Goal: Information Seeking & Learning: Learn about a topic

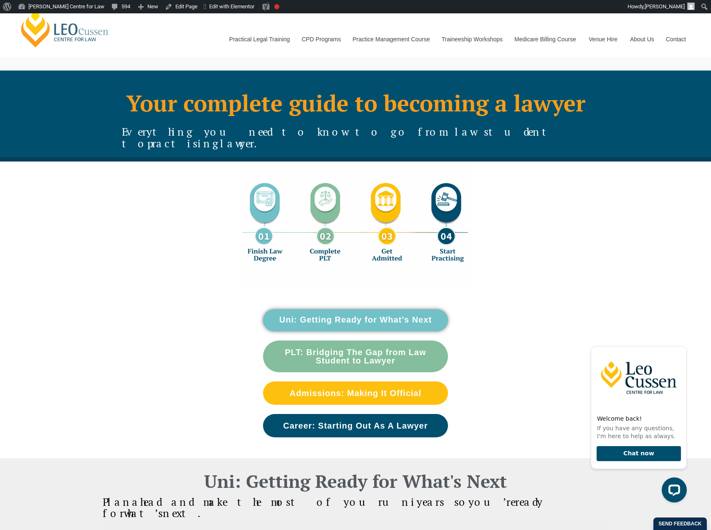
click at [189, 131] on span "Everything you need to know to go from law student to" at bounding box center [340, 137] width 436 height 25
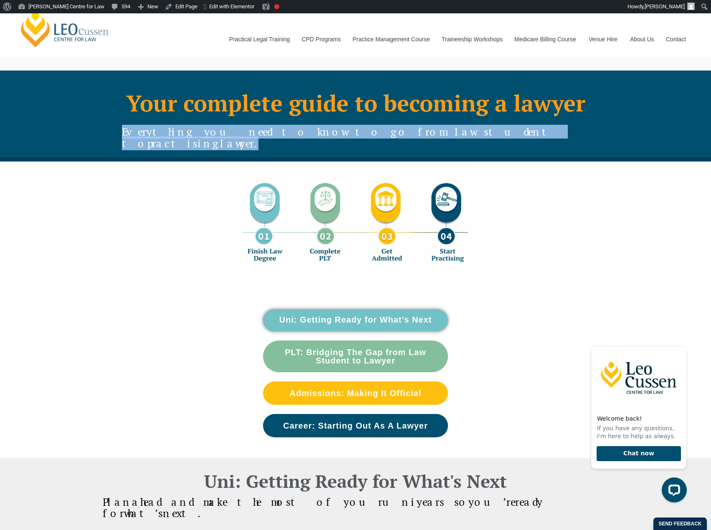
drag, startPoint x: 180, startPoint y: 132, endPoint x: 522, endPoint y: 133, distance: 341.5
click at [522, 133] on div "Your complete guide to becoming a lawyer Everything you need to know to go from…" at bounding box center [356, 127] width 476 height 62
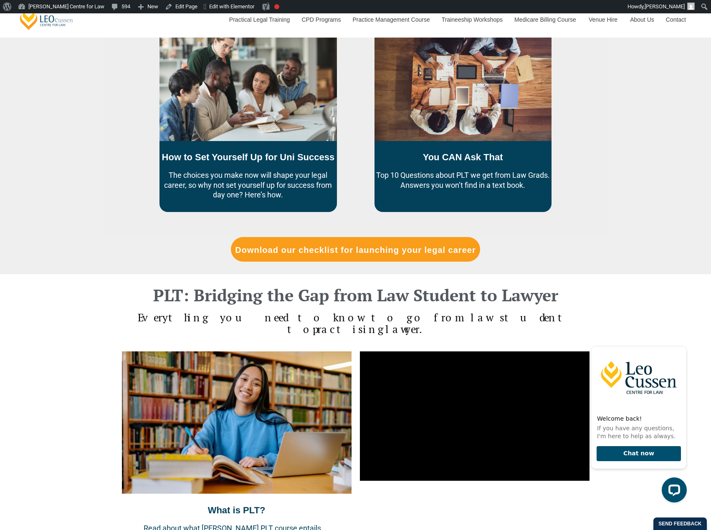
scroll to position [543, 0]
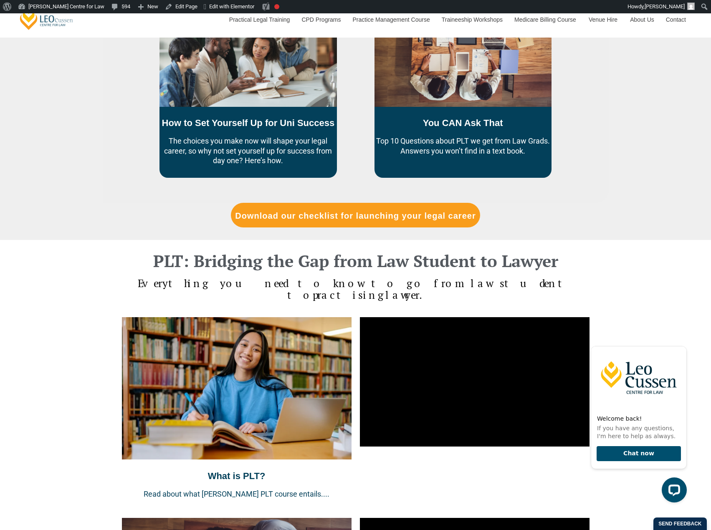
drag, startPoint x: 182, startPoint y: 259, endPoint x: 527, endPoint y: 257, distance: 345.2
click at [527, 278] on h4 "Everything you need to know to go from law student to practising lawyer." at bounding box center [356, 289] width 476 height 23
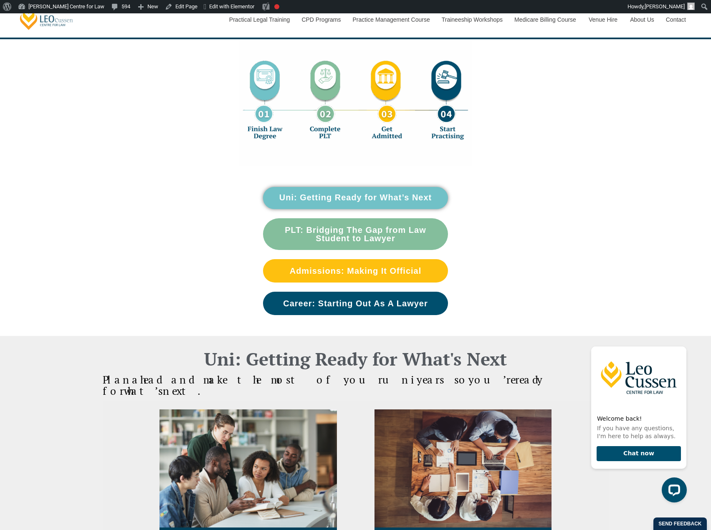
scroll to position [139, 0]
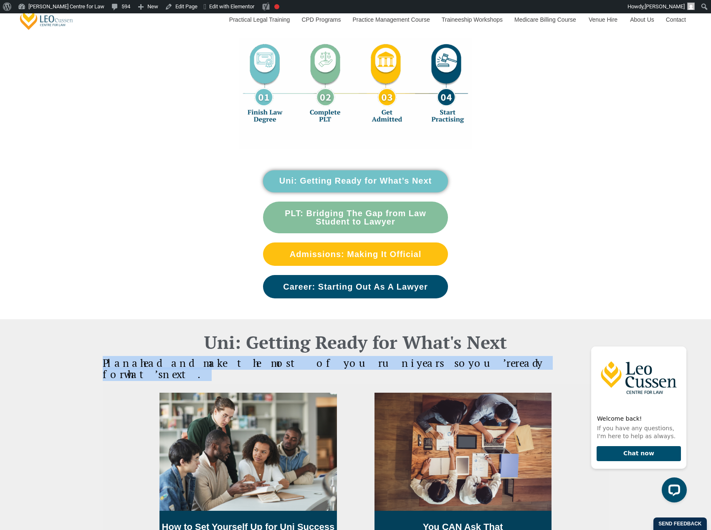
drag, startPoint x: 546, startPoint y: 353, endPoint x: 169, endPoint y: 359, distance: 377.4
click at [169, 359] on div "Plan ahead and make the most of your uni years so you’re ready for what’s next.…" at bounding box center [356, 498] width 506 height 291
click at [468, 356] on span "you’re" at bounding box center [491, 363] width 47 height 14
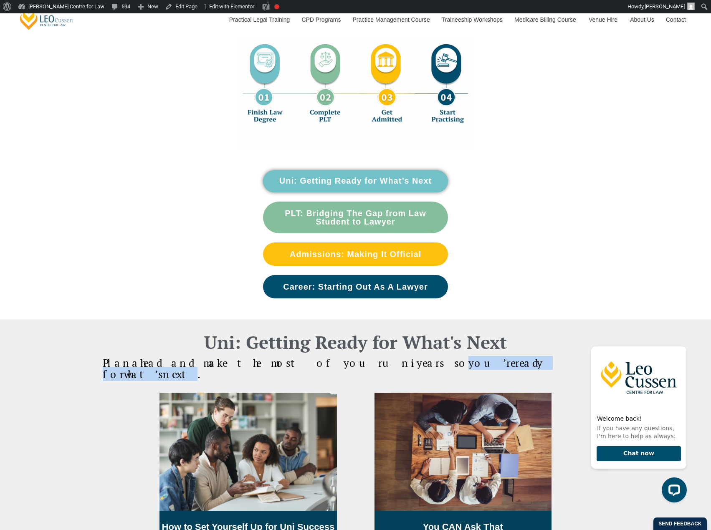
drag, startPoint x: 397, startPoint y: 350, endPoint x: 533, endPoint y: 350, distance: 136.1
click at [533, 356] on span "ahead and make the most of your uni years so you’re ready for what’s next." at bounding box center [323, 368] width 440 height 25
drag, startPoint x: 547, startPoint y: 353, endPoint x: 395, endPoint y: 352, distance: 151.5
click at [395, 353] on div "Plan ahead and make the most of your uni years so you’re ready for what’s next.…" at bounding box center [356, 498] width 506 height 291
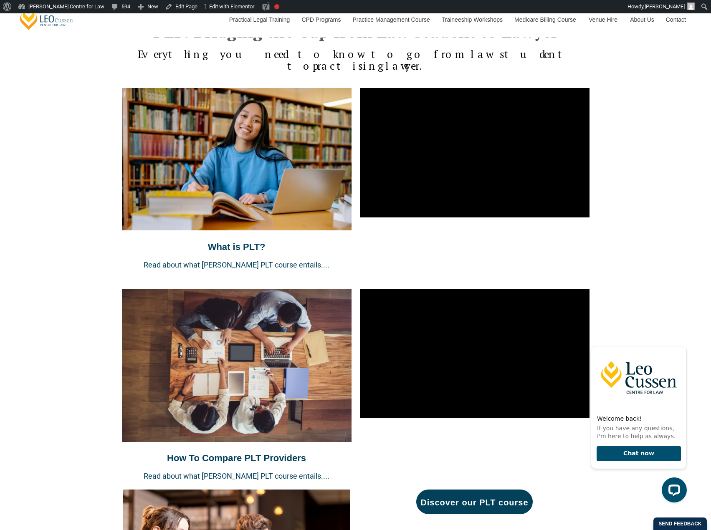
scroll to position [800, 0]
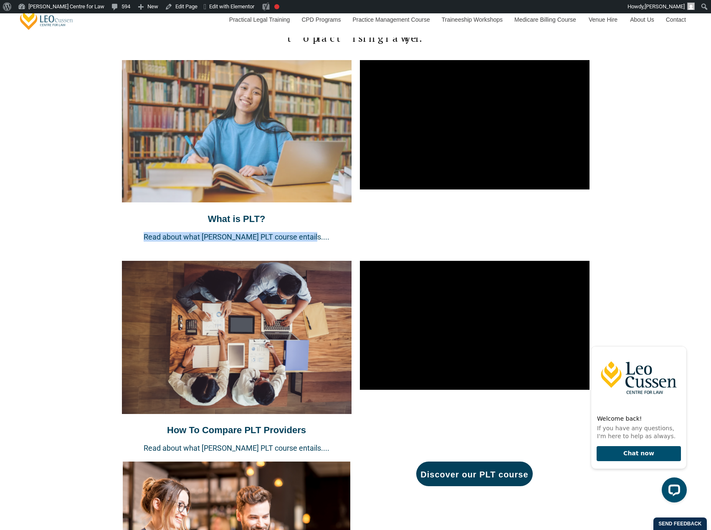
drag, startPoint x: 155, startPoint y: 202, endPoint x: 317, endPoint y: 207, distance: 162.1
click at [317, 232] on p "Read about what Leo Cussen PLT course entails...." at bounding box center [237, 237] width 230 height 10
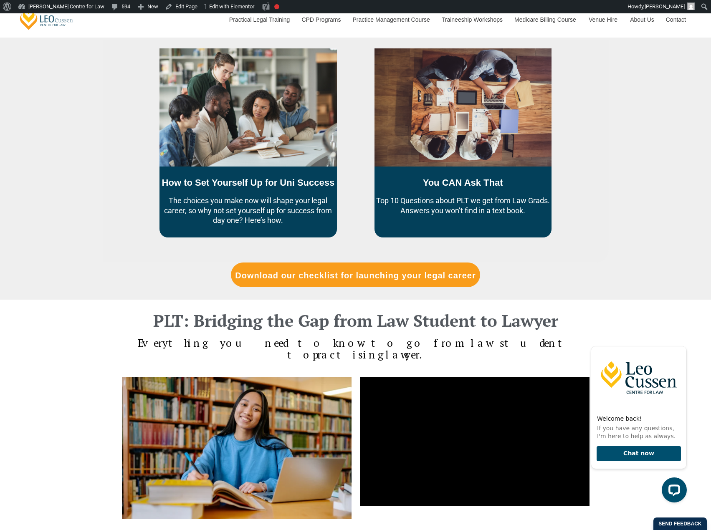
scroll to position [474, 0]
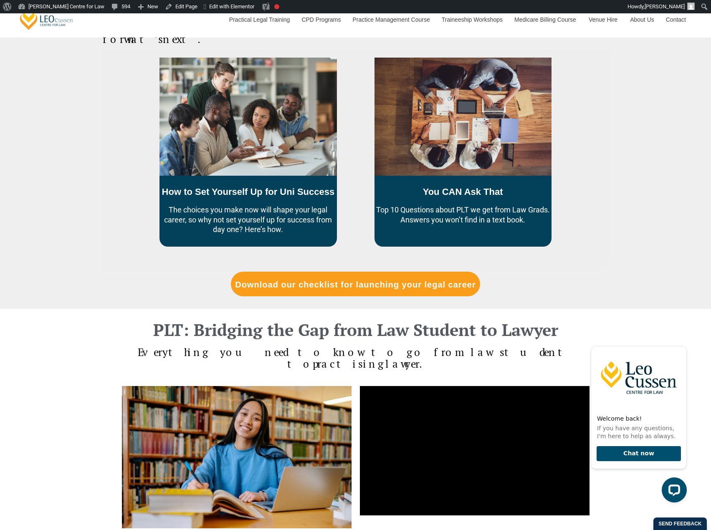
click at [686, 131] on div "Plan ahead and make the most of your uni years so you’re ready for what’s next.…" at bounding box center [355, 163] width 711 height 291
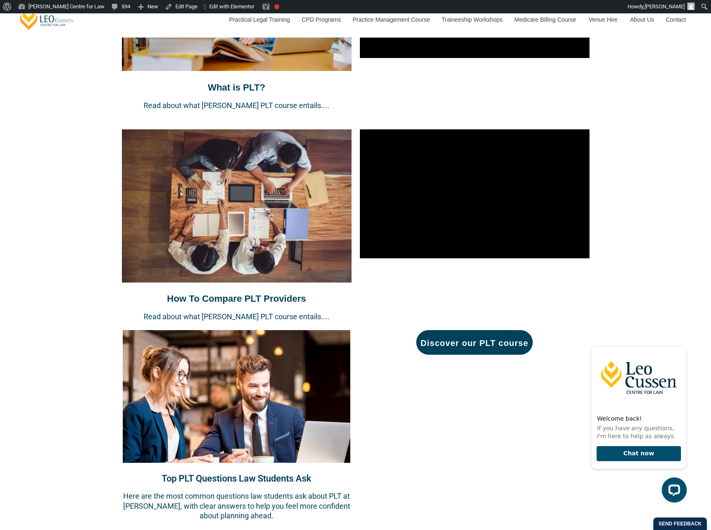
scroll to position [941, 0]
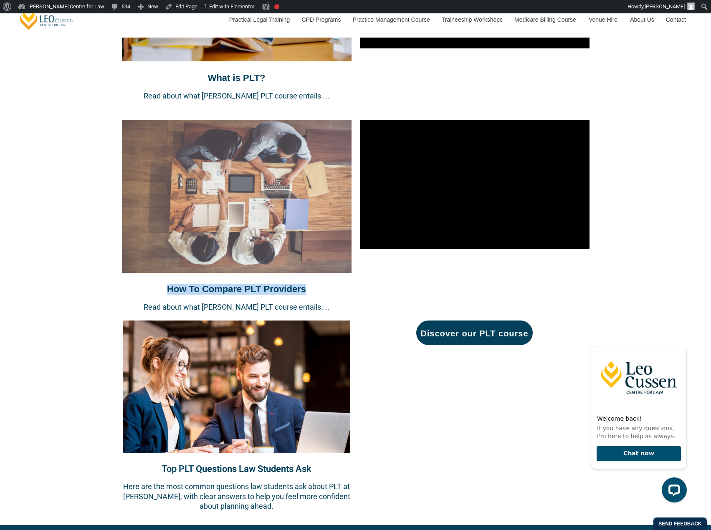
drag, startPoint x: 319, startPoint y: 258, endPoint x: 149, endPoint y: 251, distance: 170.0
click at [149, 284] on h3 "How To Compare PLT Providers" at bounding box center [237, 289] width 230 height 11
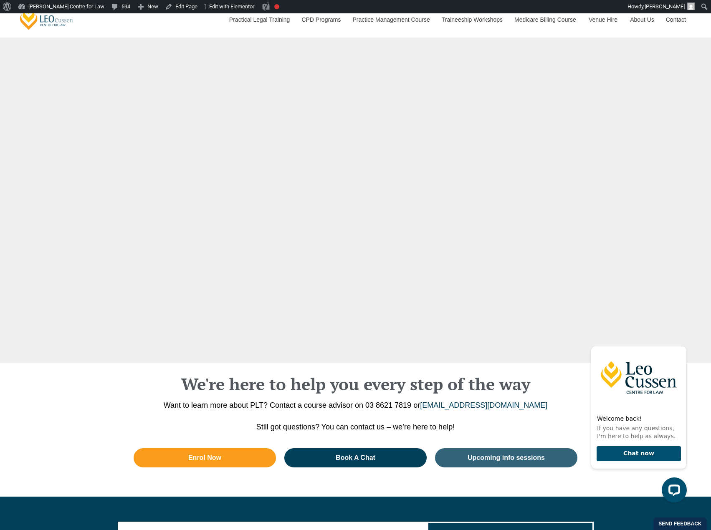
scroll to position [3107, 0]
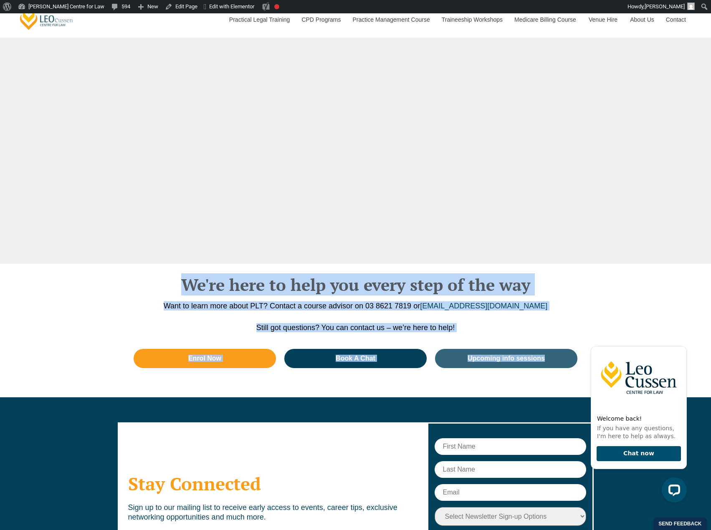
drag, startPoint x: 155, startPoint y: 255, endPoint x: 604, endPoint y: 329, distance: 454.9
click at [604, 329] on div "We're here to help you every step of the way Want to learn more about PLT? Cont…" at bounding box center [355, 331] width 711 height 134
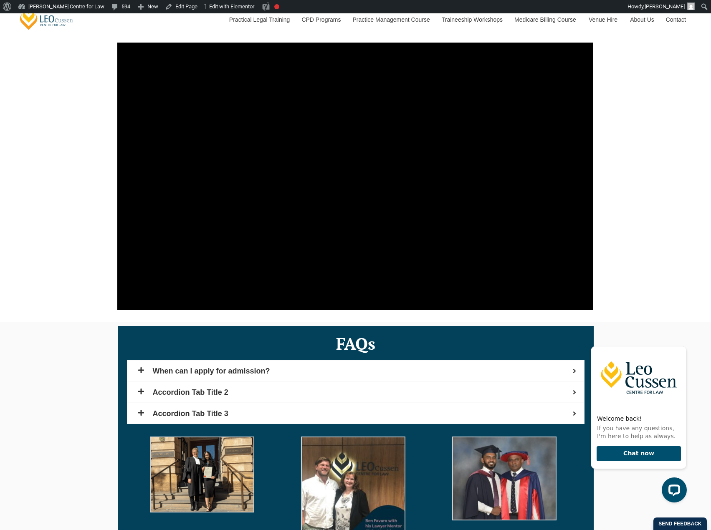
scroll to position [2418, 0]
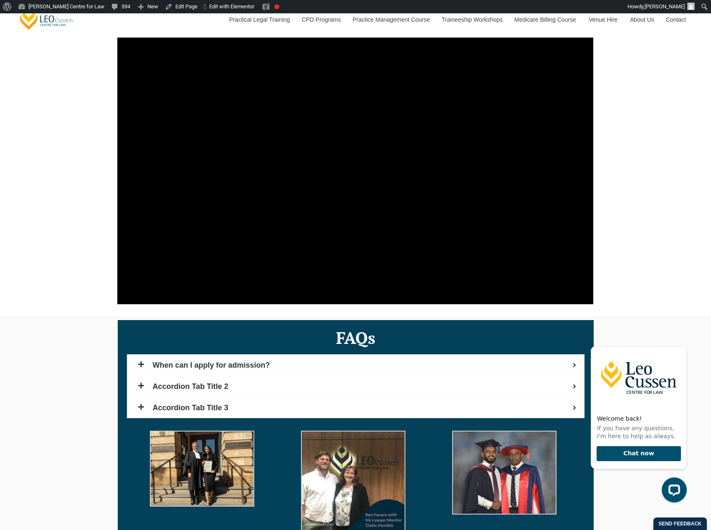
click at [349, 281] on div "Day in the Life as a Lawyer" at bounding box center [355, 162] width 476 height 309
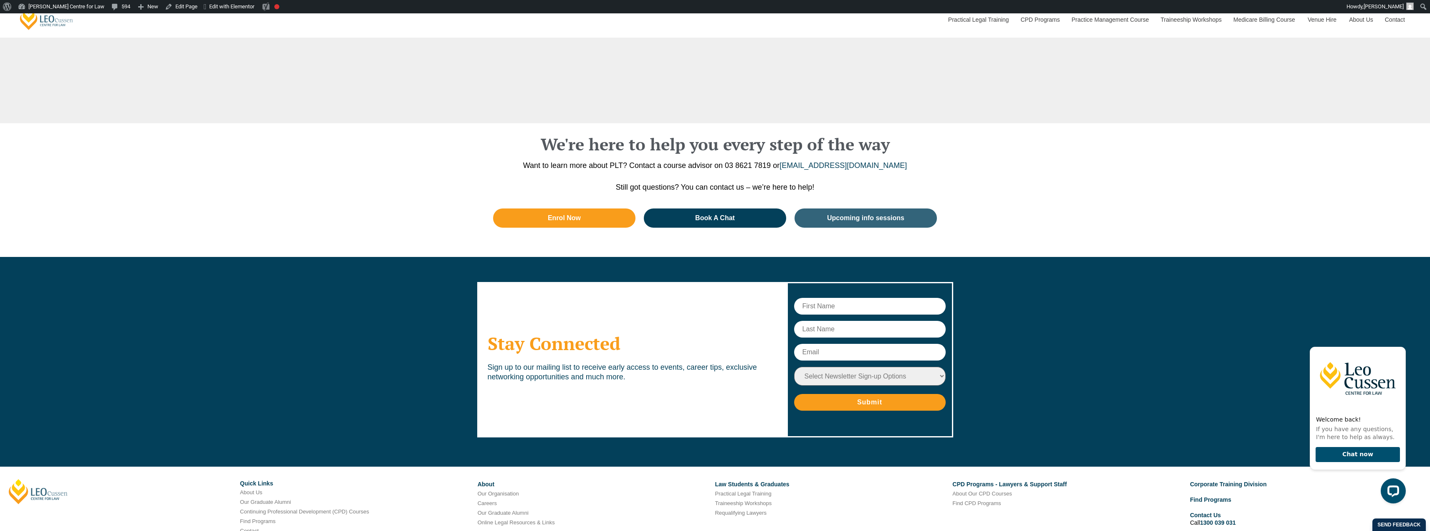
scroll to position [3251, 0]
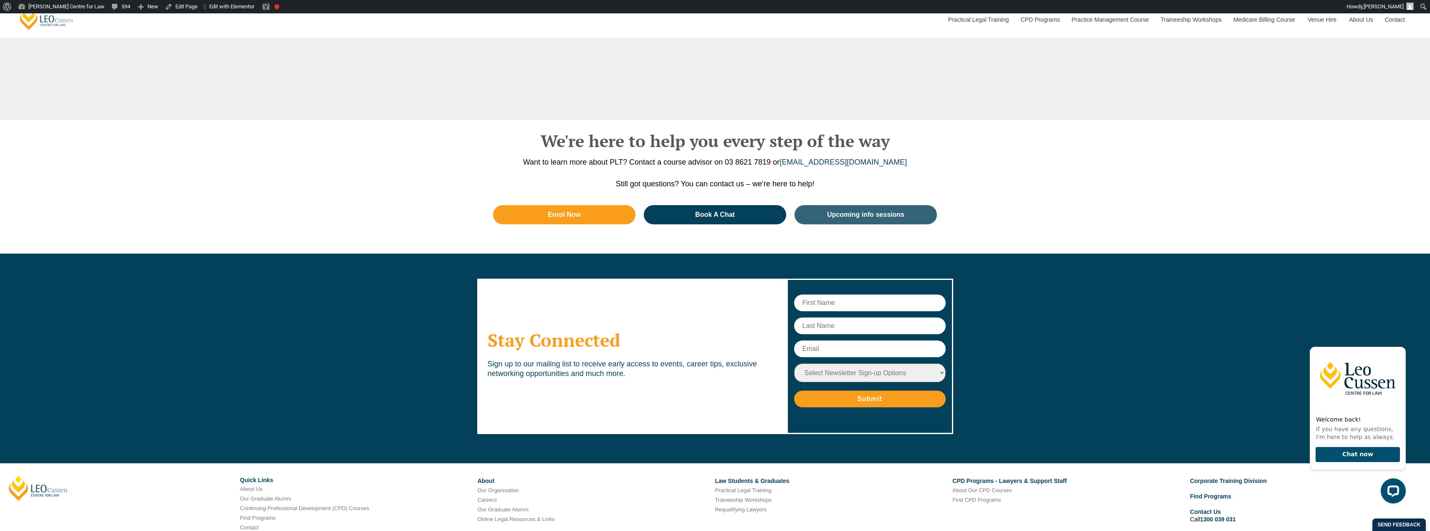
drag, startPoint x: 1433, startPoint y: 410, endPoint x: 91, endPoint y: 167, distance: 1363.6
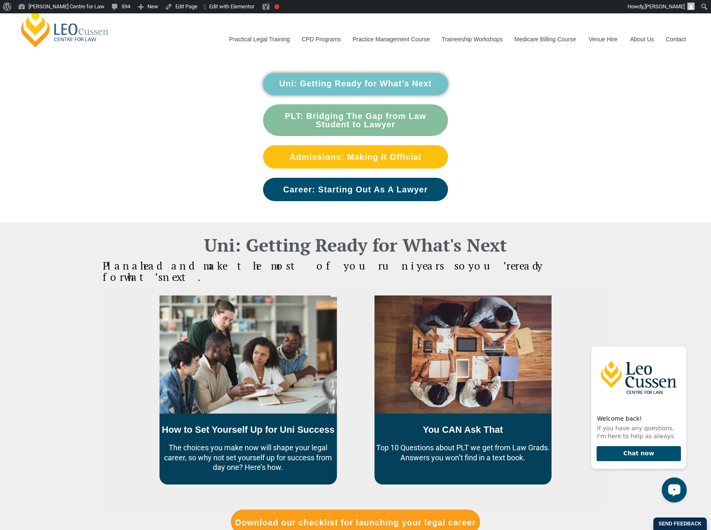
scroll to position [224, 0]
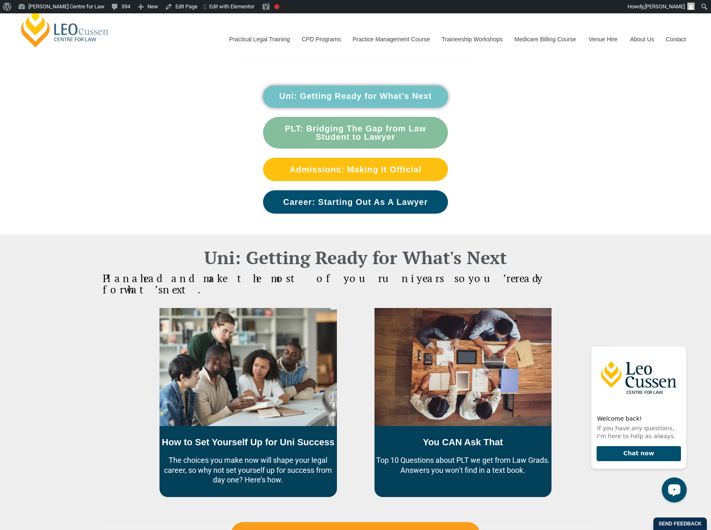
click at [5, 389] on div "Plan ahead and make the most of your uni years so you’re ready for what’s next.…" at bounding box center [355, 413] width 711 height 291
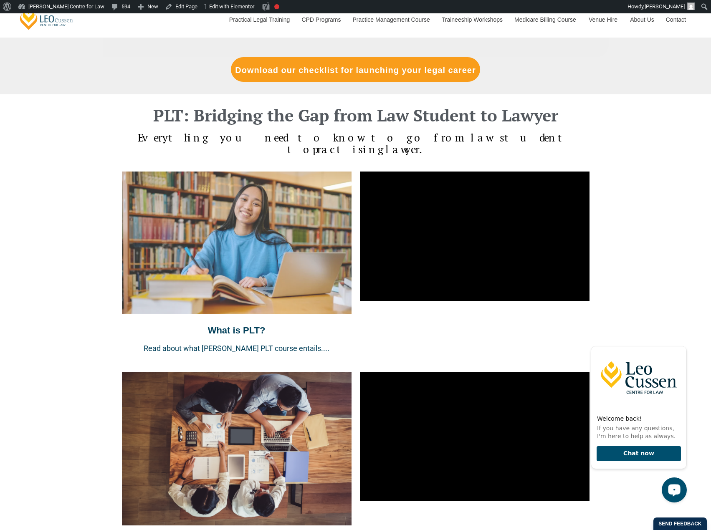
scroll to position [696, 0]
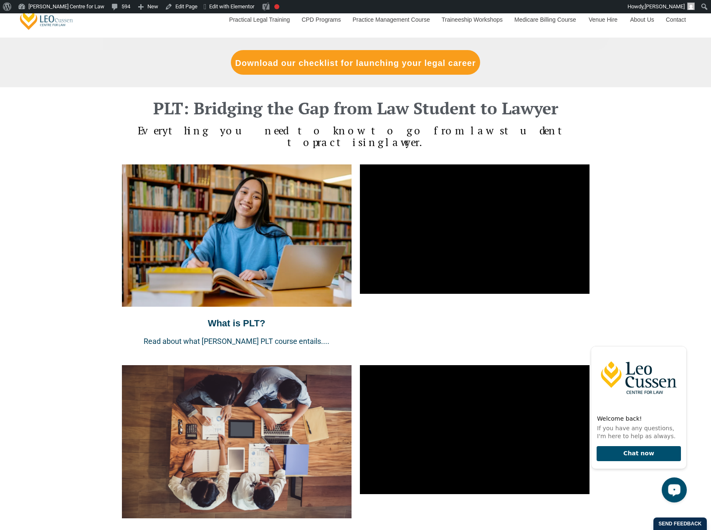
click at [12, 384] on div "PLT: Bridging the Gap from Law Student to Lawyer Everything you need to know to…" at bounding box center [355, 428] width 711 height 683
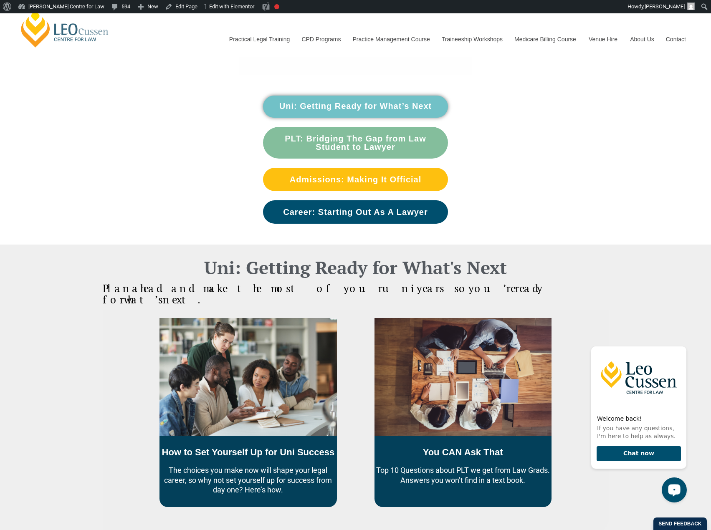
scroll to position [0, 0]
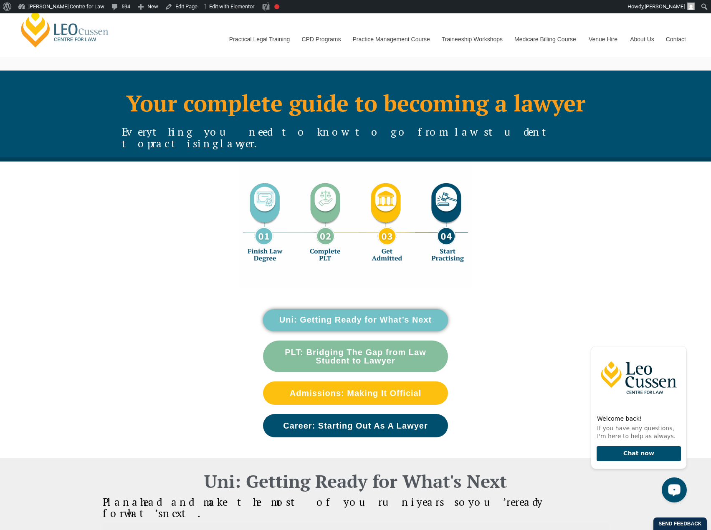
drag, startPoint x: 539, startPoint y: 431, endPoint x: 515, endPoint y: 417, distance: 27.7
click at [515, 417] on div "Uni: Getting Ready for What’s Next PLT: Bridging The Gap from Law Student to La…" at bounding box center [356, 373] width 386 height 170
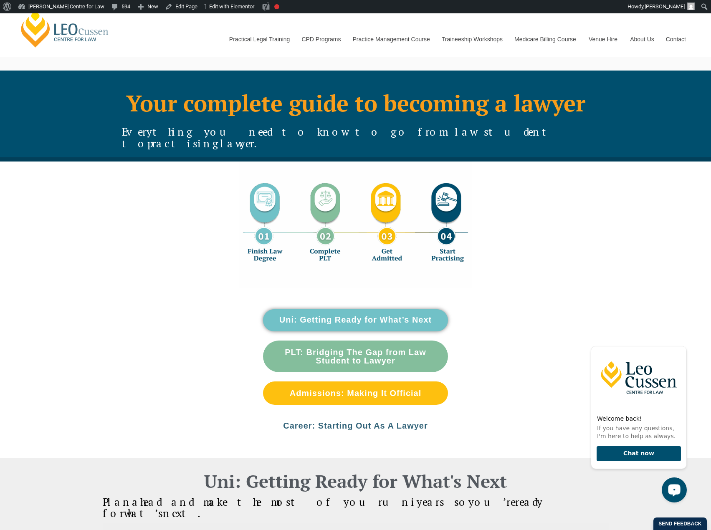
click at [327, 422] on span "Career: Starting Out As A Lawyer" at bounding box center [355, 426] width 145 height 8
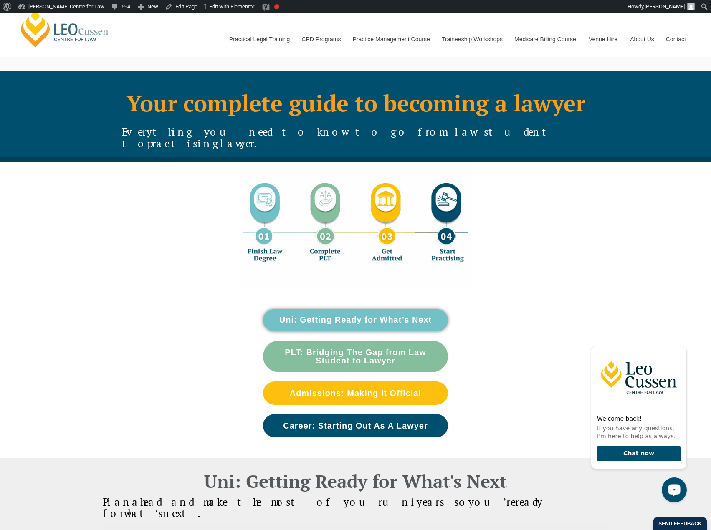
click at [466, 223] on img at bounding box center [355, 225] width 233 height 127
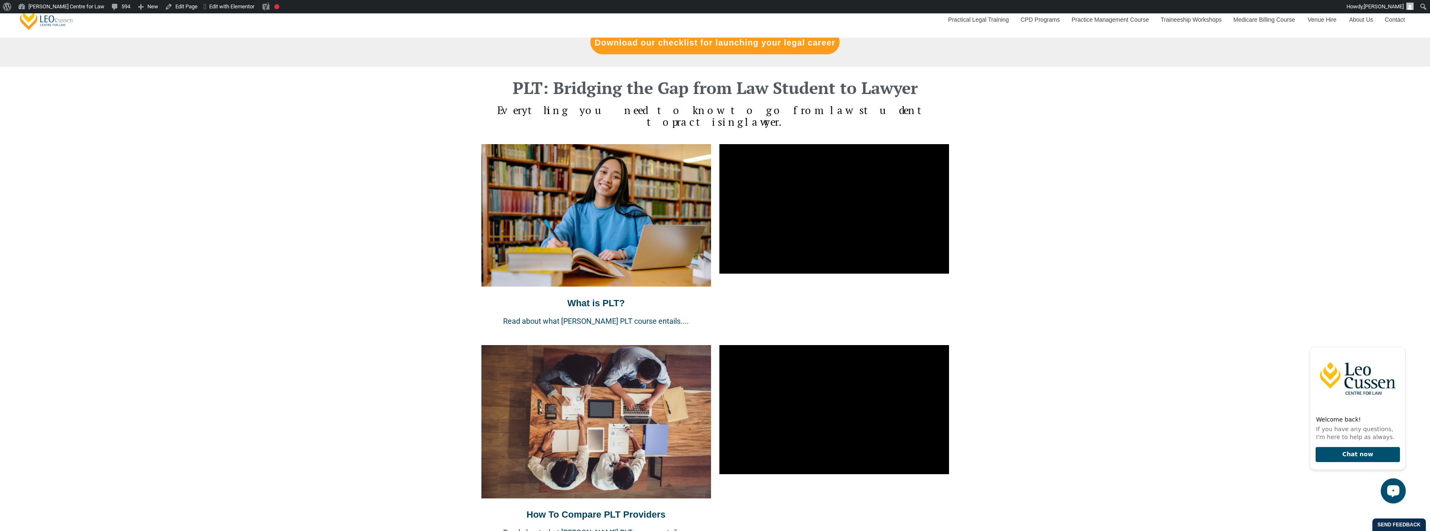
scroll to position [835, 0]
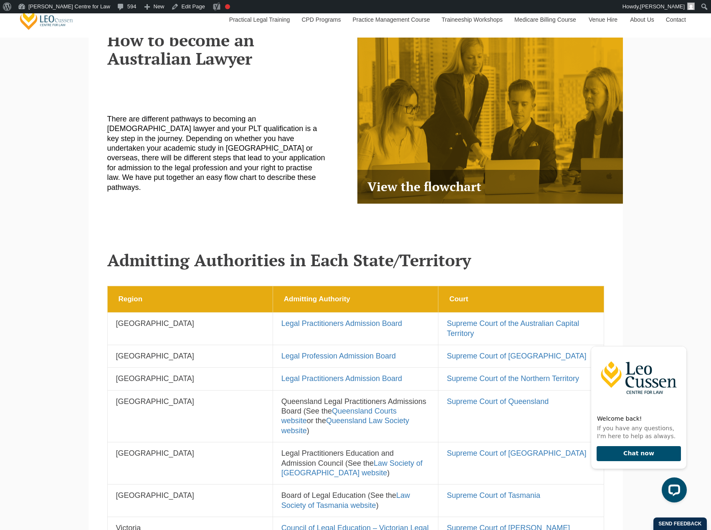
scroll to position [200, 0]
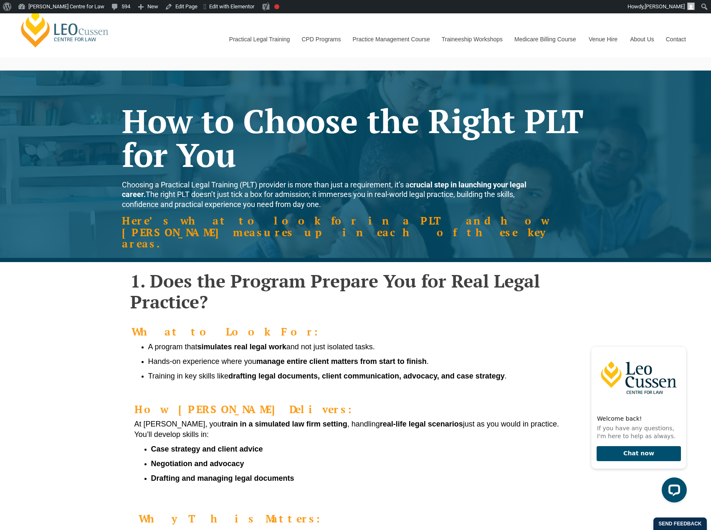
click at [233, 221] on strong "Here’s what to look for in a PLT and how [PERSON_NAME] measures up in each of t…" at bounding box center [335, 232] width 427 height 37
click at [233, 221] on strong "Here’s what to look for in a PLT and how Leo Cussen measures up in each of thes…" at bounding box center [335, 232] width 427 height 37
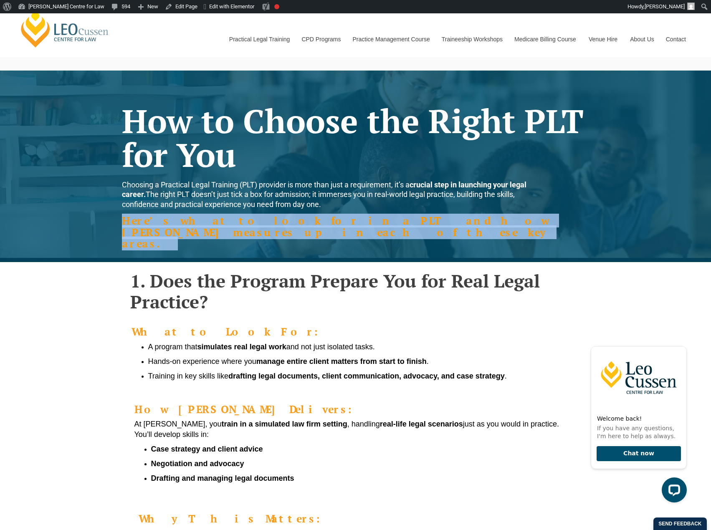
click at [233, 221] on strong "Here’s what to look for in a PLT and how Leo Cussen measures up in each of thes…" at bounding box center [335, 232] width 427 height 37
copy div "Here’s what to look for in a PLT and how Leo Cussen measures up in each of thes…"
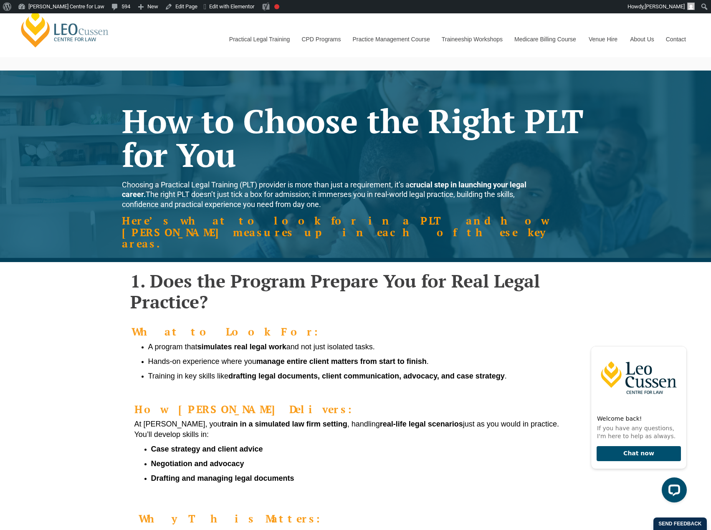
click at [343, 326] on h4 "What to Look For:" at bounding box center [356, 332] width 448 height 12
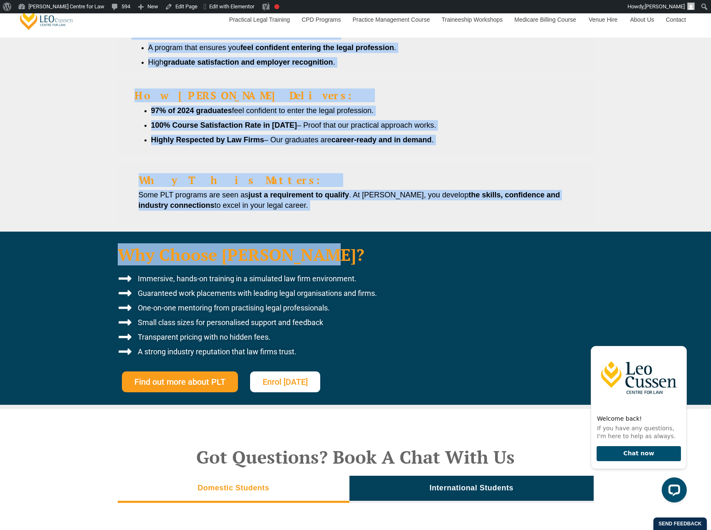
scroll to position [1976, 0]
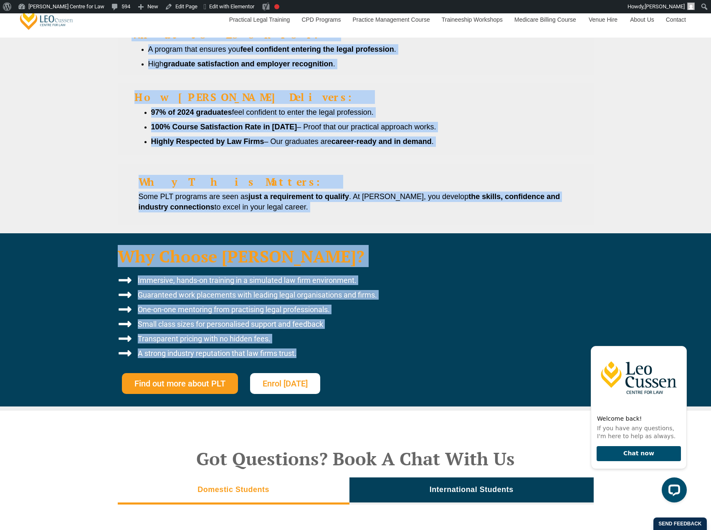
drag, startPoint x: 129, startPoint y: 251, endPoint x: 311, endPoint y: 329, distance: 197.3
copy div "1. Does the Program Prepare You for Real Legal Practice? What to Look For: A pr…"
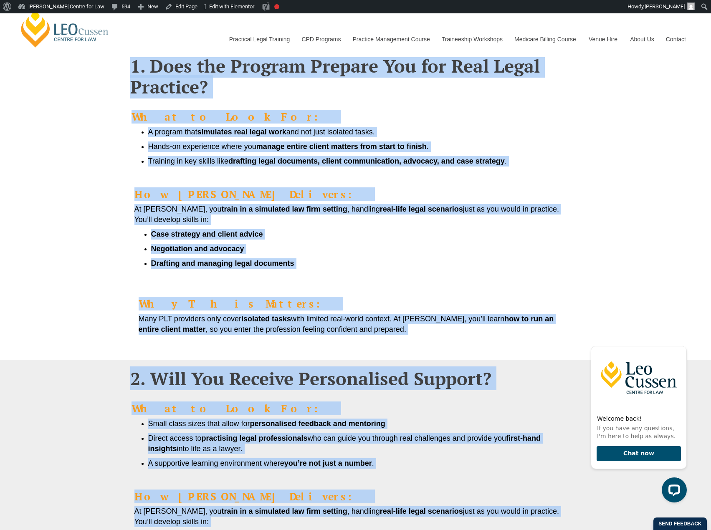
scroll to position [28, 0]
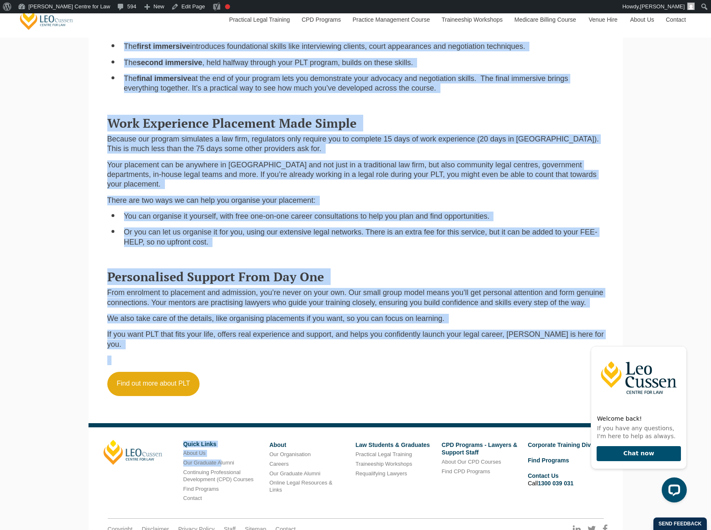
scroll to position [761, 0]
drag, startPoint x: 109, startPoint y: 304, endPoint x: 610, endPoint y: 327, distance: 501.9
copy main "Loremipsu dolo sitametc adipisc elit sed doeiu TEM? Inci utl’e dolo magnaa en a…"
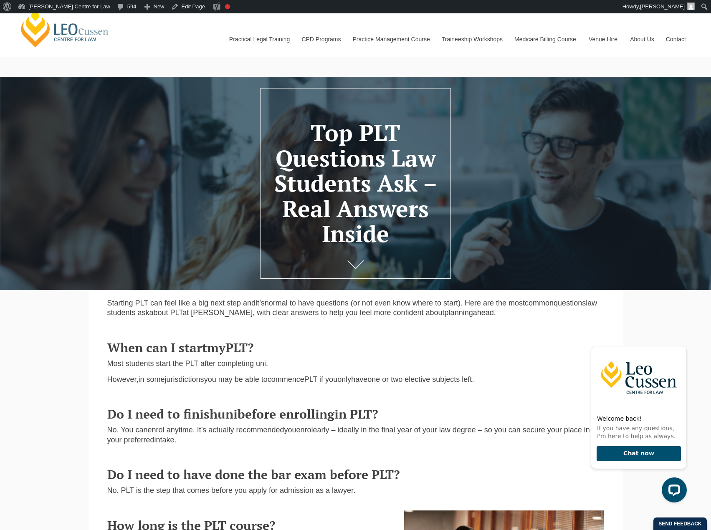
click at [288, 479] on span "Do I need to have done the bar exam before PLT?" at bounding box center [253, 474] width 293 height 17
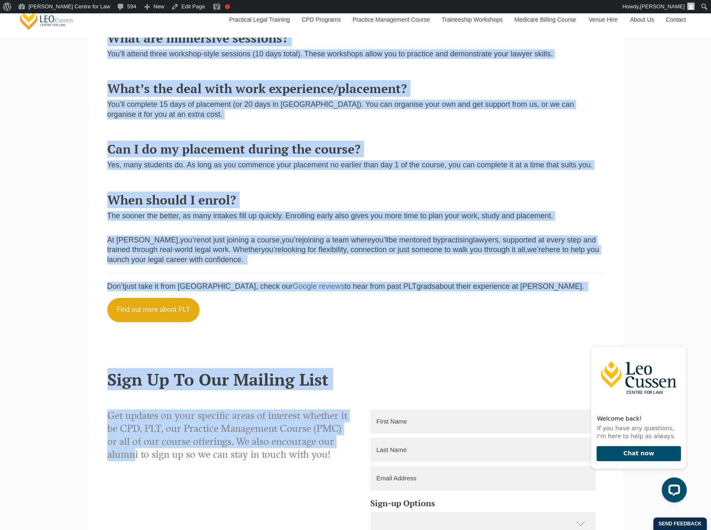
scroll to position [758, 0]
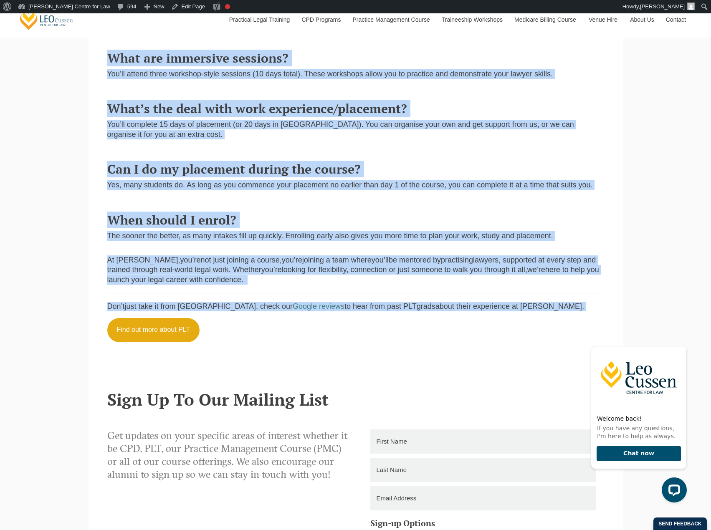
drag, startPoint x: 104, startPoint y: 303, endPoint x: 545, endPoint y: 304, distance: 440.8
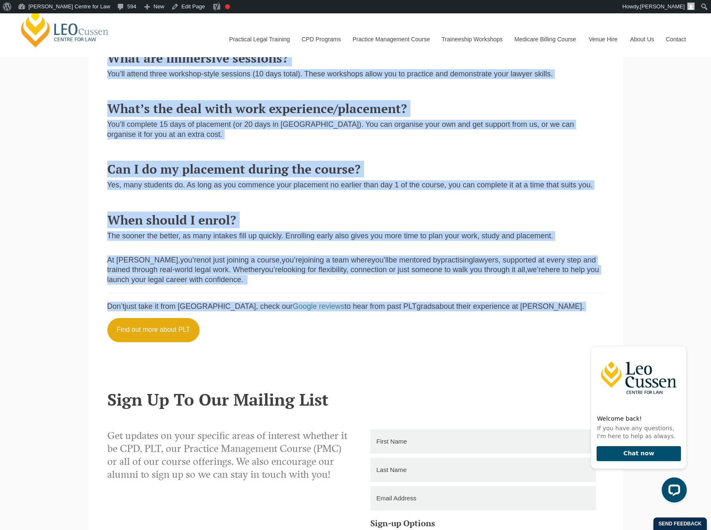
copy main "Starting PLT can feel like a big next step and it’s normal to have questions (o…"
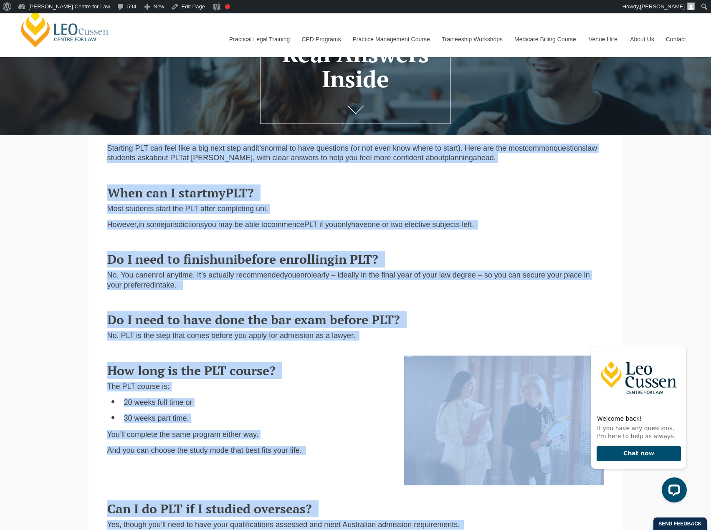
scroll to position [0, 0]
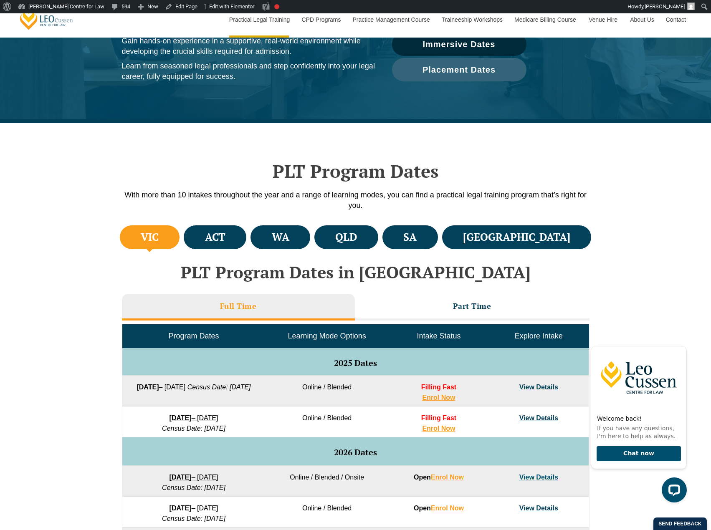
click at [629, 304] on div "VIC ACT [GEOGRAPHIC_DATA] QLD SA" at bounding box center [355, 470] width 711 height 495
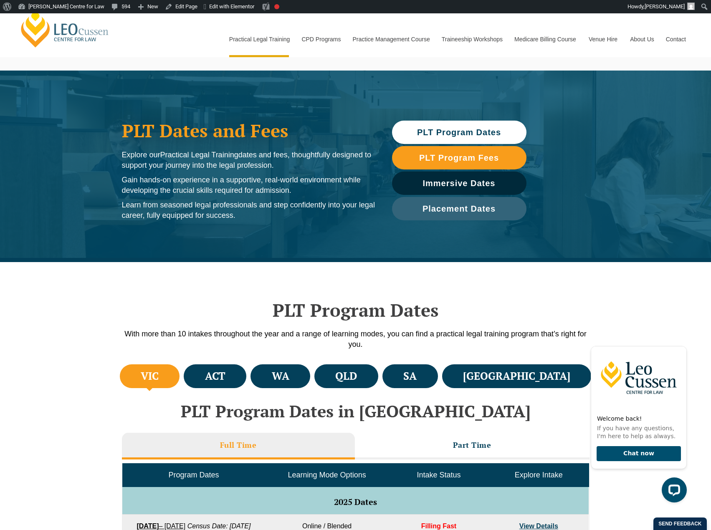
click at [462, 130] on span "PLT Program Dates" at bounding box center [459, 132] width 84 height 8
click at [680, 341] on icon "Hide greeting" at bounding box center [682, 339] width 5 height 5
